Goal: Transaction & Acquisition: Purchase product/service

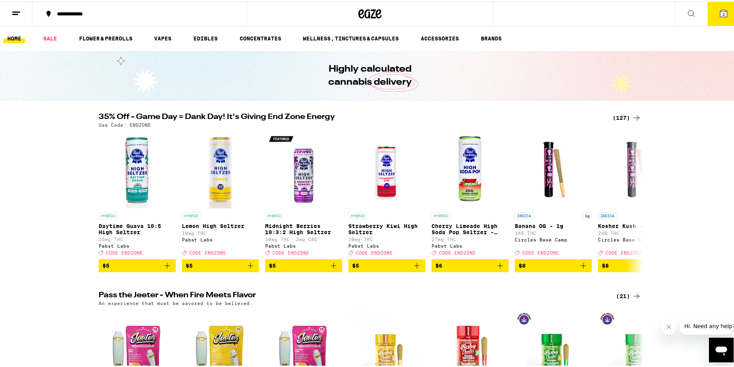
click at [618, 115] on div "(127)" at bounding box center [627, 116] width 29 height 9
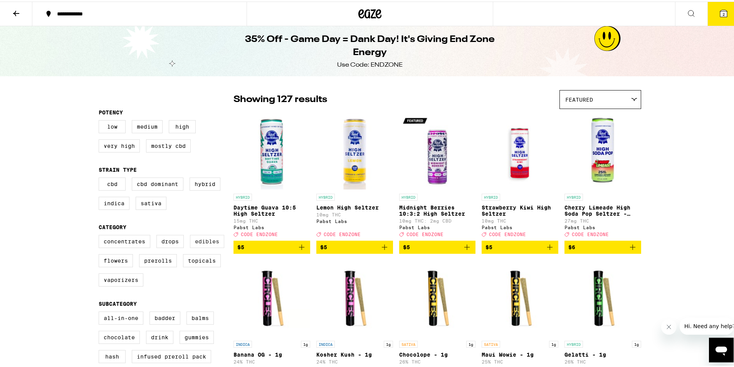
click at [204, 244] on label "Edibles" at bounding box center [207, 240] width 34 height 13
click at [101, 235] on input "Edibles" at bounding box center [100, 235] width 0 height 0
checkbox input "true"
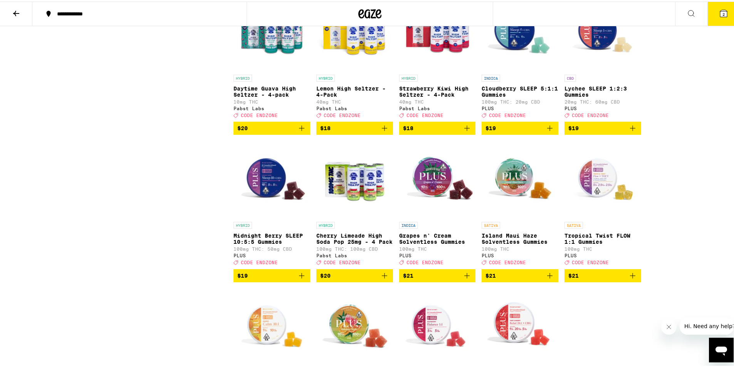
scroll to position [679, 0]
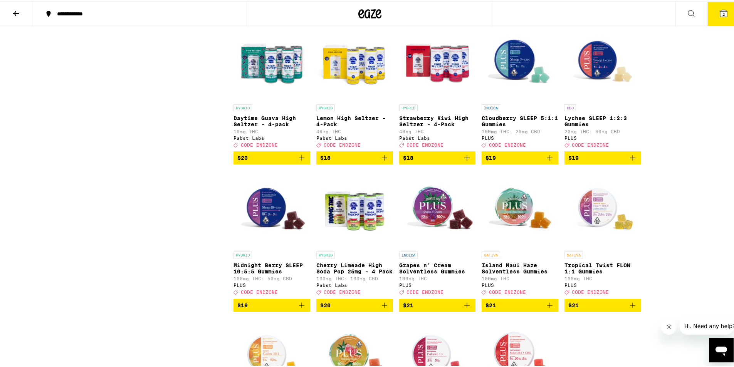
click at [357, 241] on img "Open page for Cherry Limeade High Soda Pop 25mg - 4 Pack from Pabst Labs" at bounding box center [354, 207] width 77 height 77
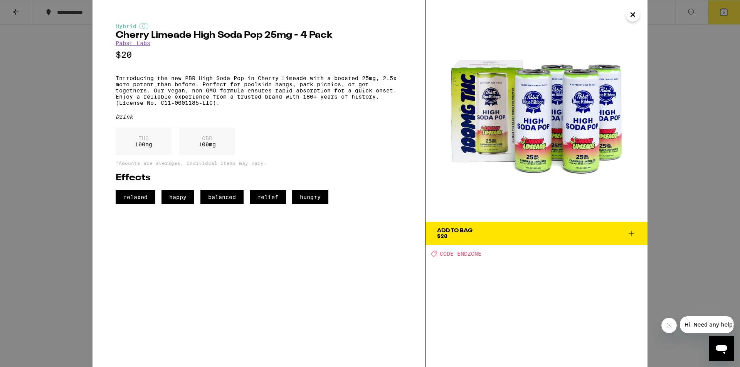
click at [634, 16] on icon "Close" at bounding box center [633, 15] width 4 height 4
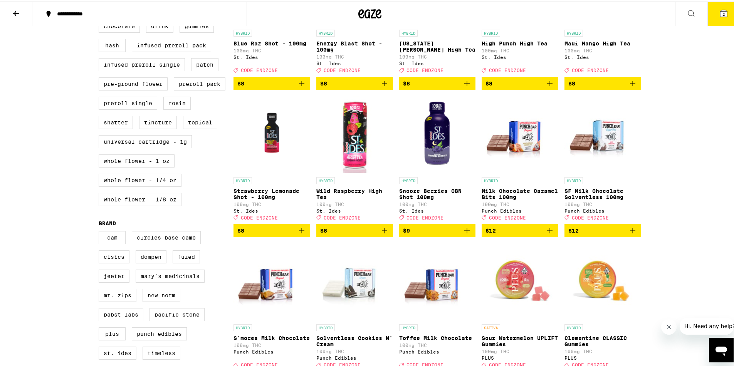
scroll to position [178, 0]
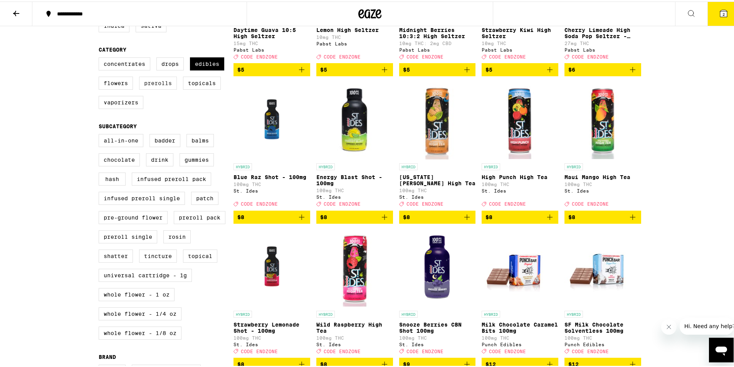
click at [162, 88] on label "Prerolls" at bounding box center [158, 81] width 38 height 13
click at [101, 57] on input "Prerolls" at bounding box center [100, 57] width 0 height 0
checkbox input "true"
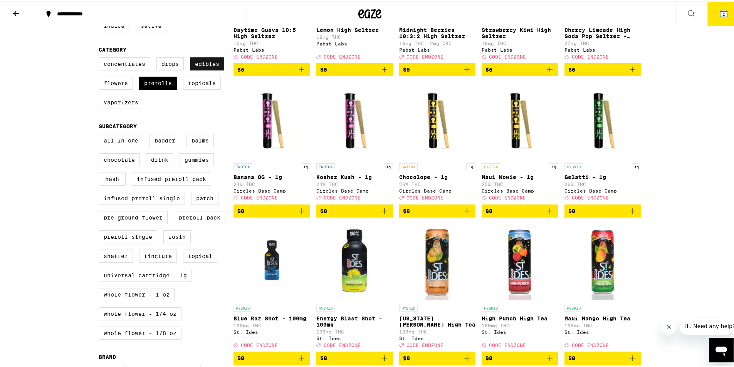
click at [204, 65] on label "Edibles" at bounding box center [207, 62] width 34 height 13
click at [101, 57] on input "Edibles" at bounding box center [100, 57] width 0 height 0
checkbox input "false"
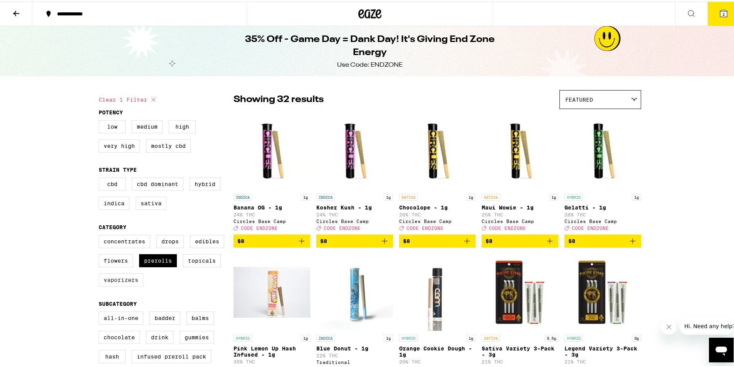
click at [116, 284] on label "Vaporizers" at bounding box center [121, 278] width 45 height 13
click at [101, 235] on input "Vaporizers" at bounding box center [100, 235] width 0 height 0
checkbox input "true"
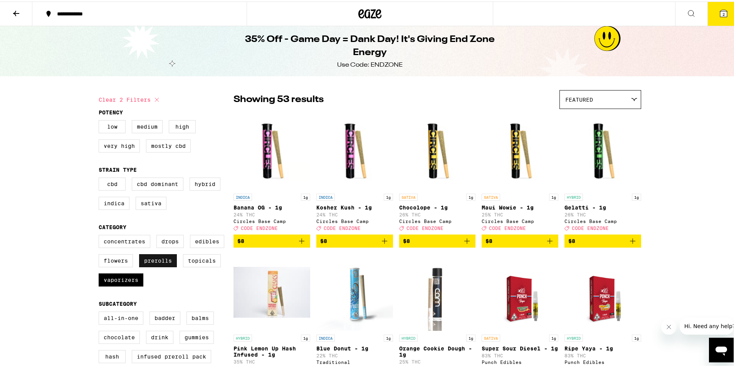
click at [150, 264] on label "Prerolls" at bounding box center [158, 259] width 38 height 13
click at [101, 235] on input "Prerolls" at bounding box center [100, 235] width 0 height 0
checkbox input "false"
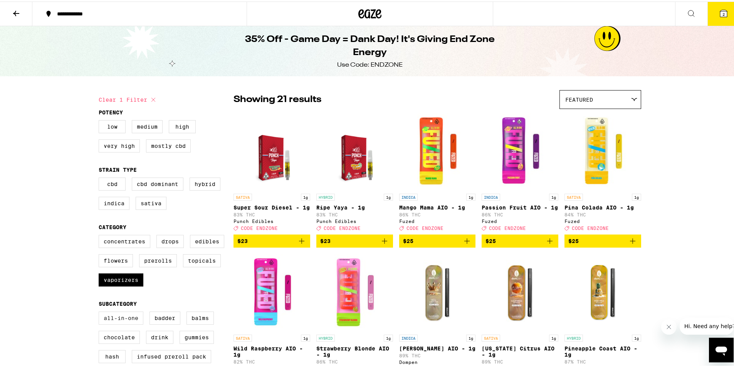
click at [118, 323] on label "All-In-One" at bounding box center [121, 316] width 45 height 13
click at [101, 312] on input "All-In-One" at bounding box center [100, 311] width 0 height 0
checkbox input "true"
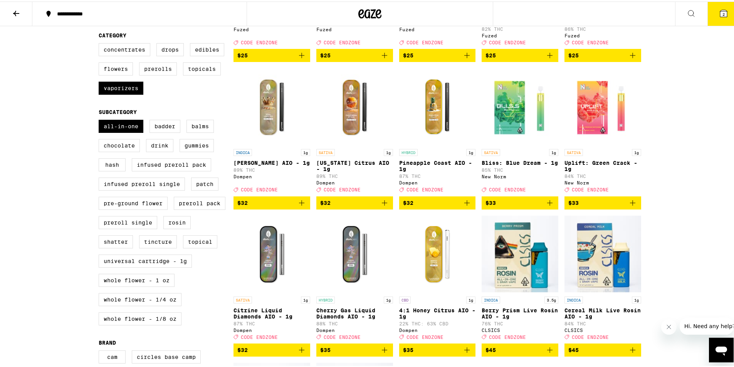
scroll to position [77, 0]
